Goal: Find specific page/section: Find specific page/section

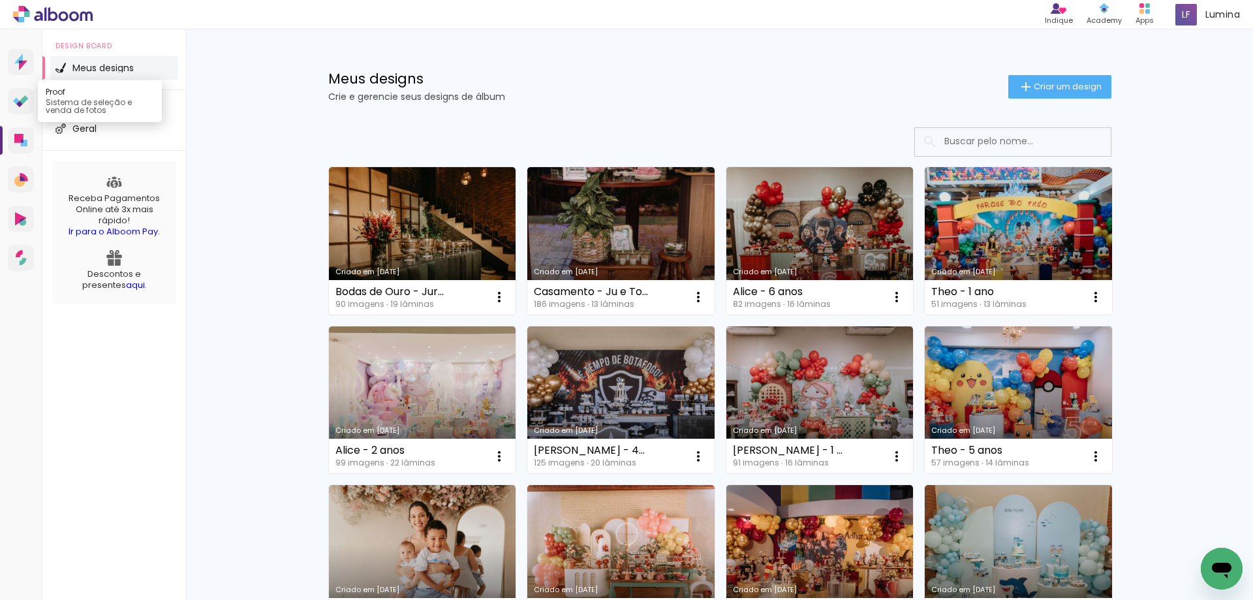
click at [17, 104] on icon at bounding box center [21, 101] width 16 height 12
